Goal: Task Accomplishment & Management: Manage account settings

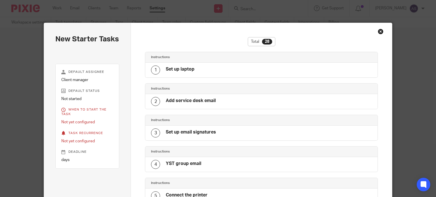
click at [378, 32] on div "Close this dialog window" at bounding box center [381, 32] width 6 height 6
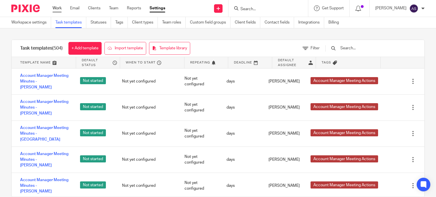
click at [57, 9] on link "Work" at bounding box center [57, 8] width 9 height 6
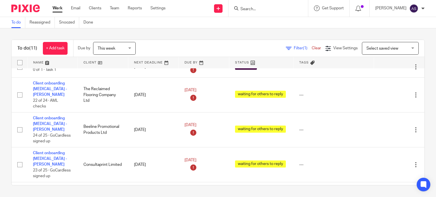
scroll to position [85, 0]
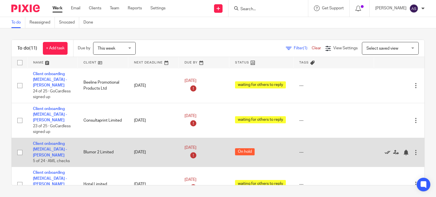
click at [385, 150] on icon at bounding box center [388, 153] width 6 height 6
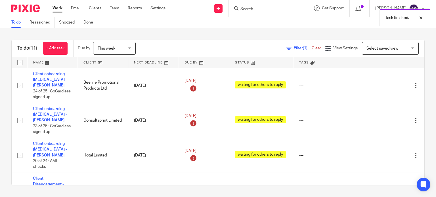
click at [262, 6] on div "Task finished." at bounding box center [324, 17] width 212 height 22
click at [258, 11] on div "Task finished." at bounding box center [324, 17] width 212 height 22
click at [257, 9] on input "Search" at bounding box center [265, 9] width 51 height 5
type input "v"
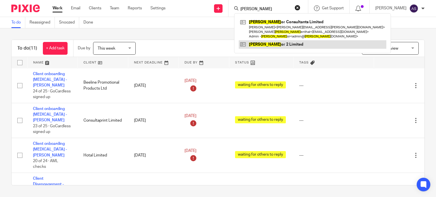
type input "blum"
click at [280, 44] on link at bounding box center [313, 44] width 148 height 9
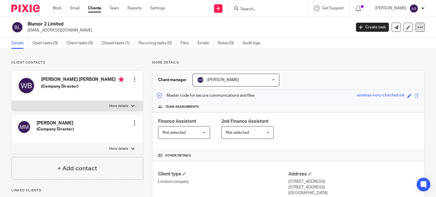
click at [417, 25] on icon at bounding box center [420, 27] width 6 height 6
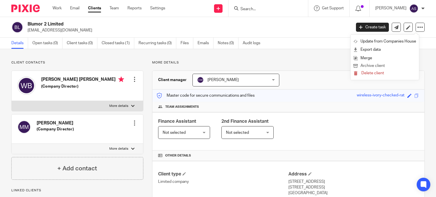
click at [375, 65] on button "Archive client" at bounding box center [384, 65] width 63 height 7
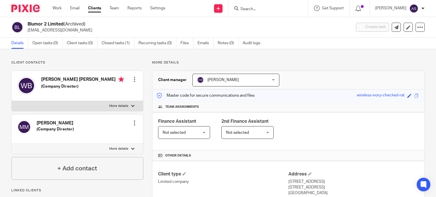
click at [59, 6] on link "Work" at bounding box center [57, 8] width 9 height 6
